Goal: Task Accomplishment & Management: Use online tool/utility

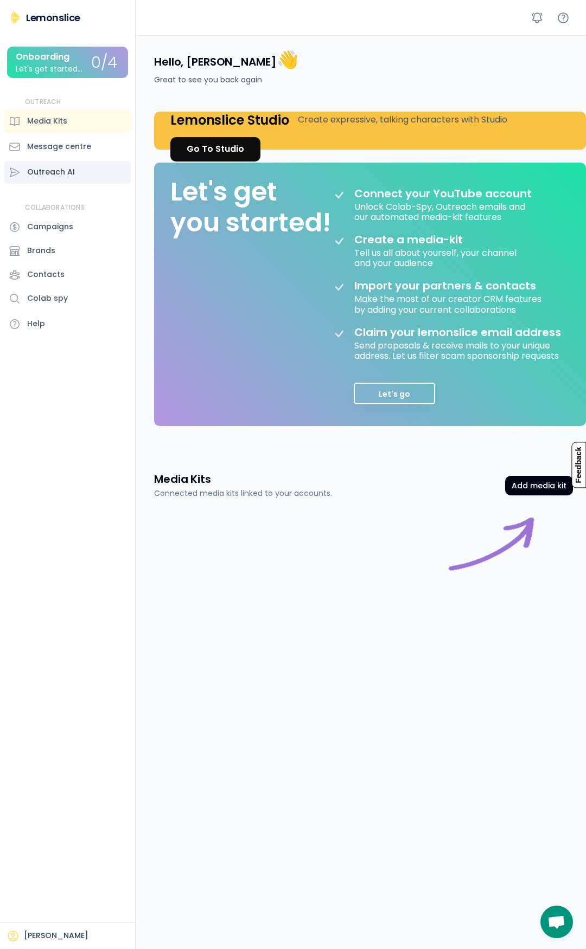
click at [54, 172] on div "Outreach AI" at bounding box center [51, 171] width 48 height 11
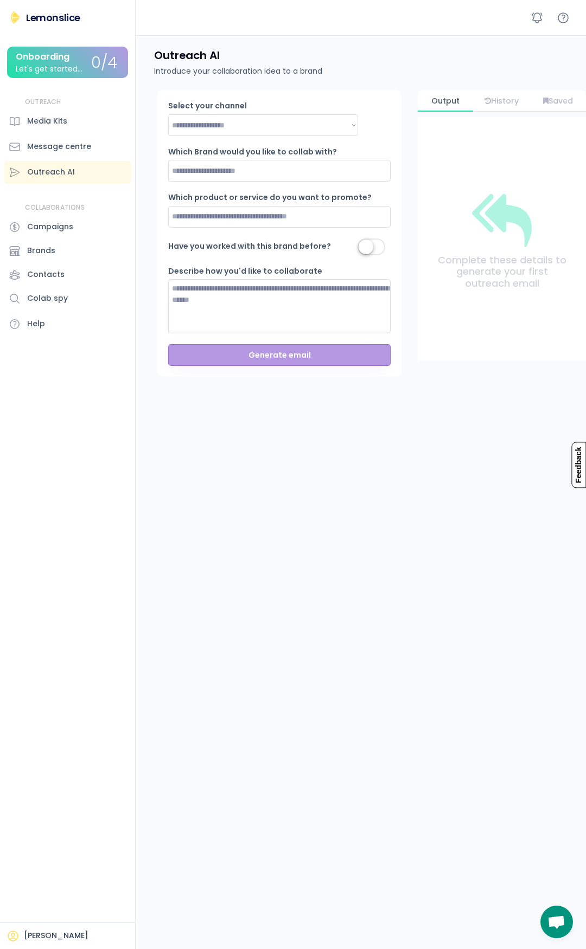
click at [228, 171] on input "input" at bounding box center [279, 171] width 222 height 22
click at [60, 123] on div "Media Kits" at bounding box center [47, 120] width 40 height 11
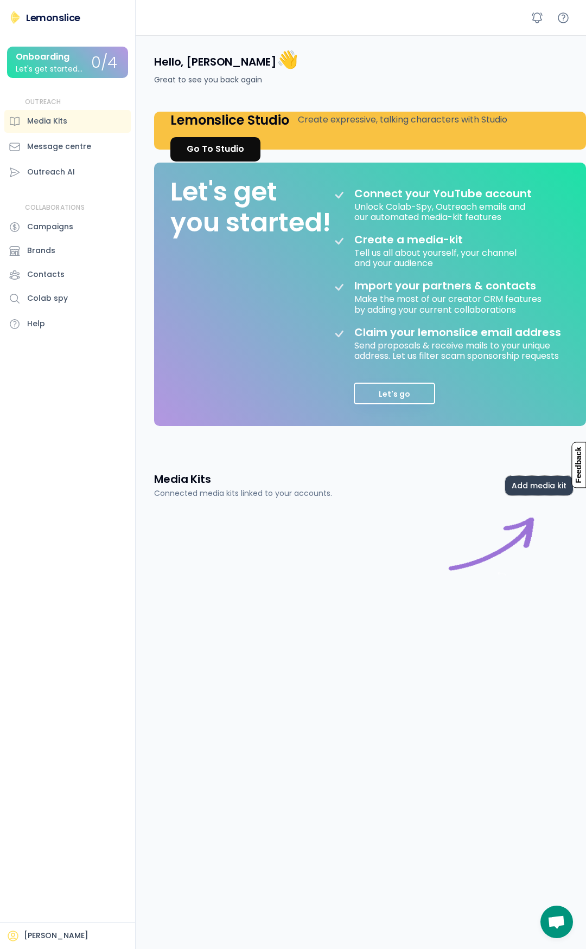
click at [537, 496] on button "Add media kit" at bounding box center [539, 486] width 68 height 20
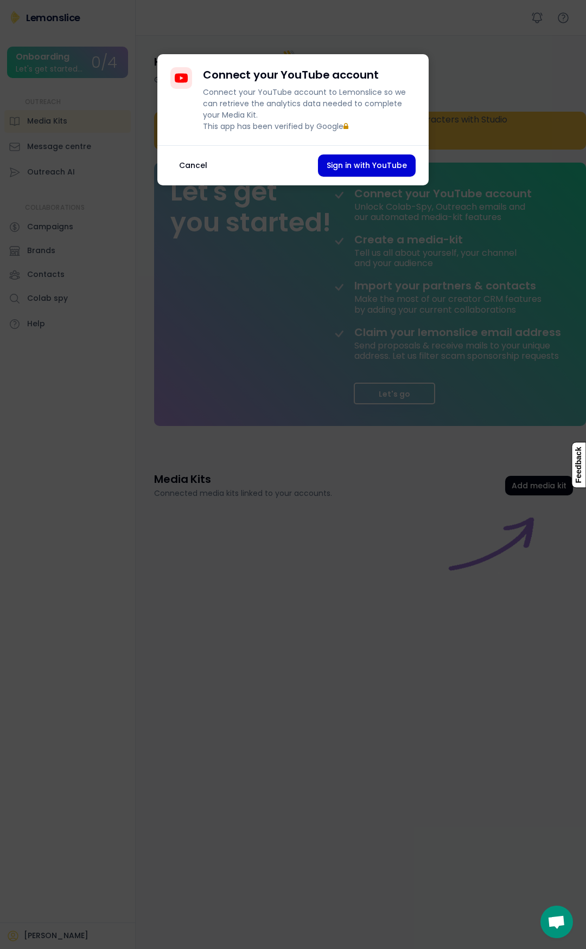
click at [194, 177] on button "Cancel" at bounding box center [193, 166] width 46 height 22
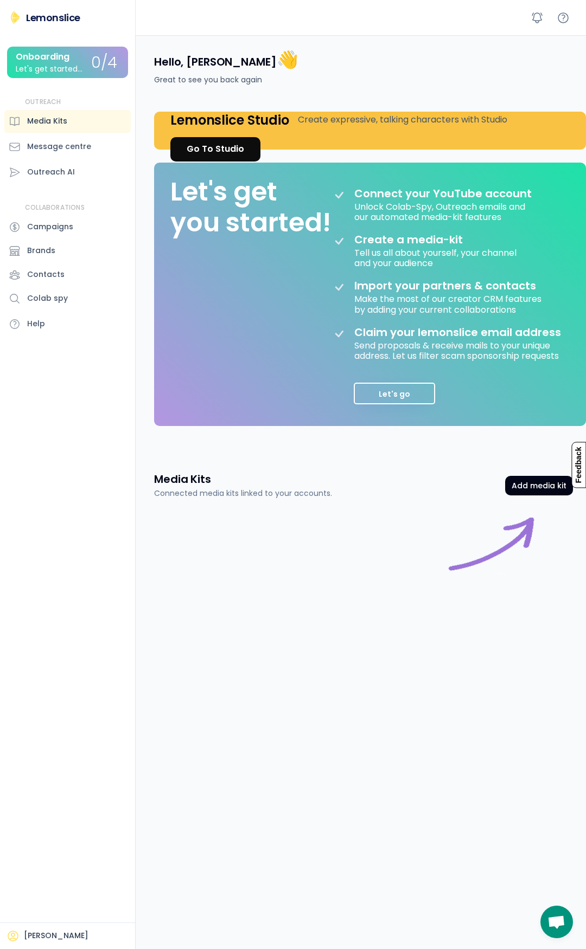
click at [54, 121] on div "Media Kits" at bounding box center [47, 120] width 40 height 11
click at [211, 141] on link "Go To Studio" at bounding box center [215, 149] width 90 height 24
